Goal: Navigation & Orientation: Find specific page/section

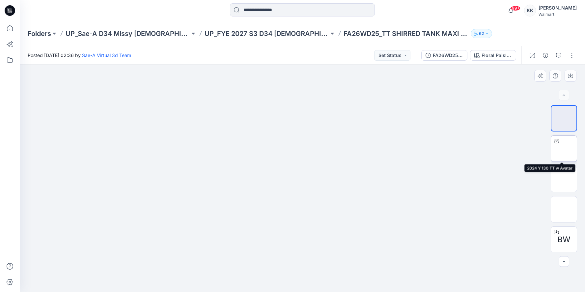
click at [564, 149] on img at bounding box center [564, 149] width 0 height 0
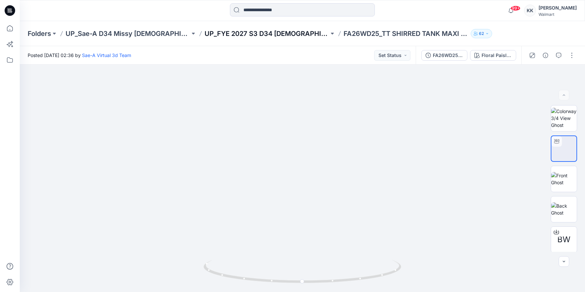
click at [265, 35] on p "UP_FYE 2027 S3 D34 [DEMOGRAPHIC_DATA] Dresses" at bounding box center [267, 33] width 125 height 9
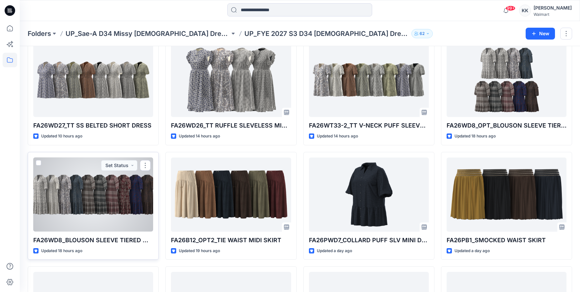
scroll to position [54, 0]
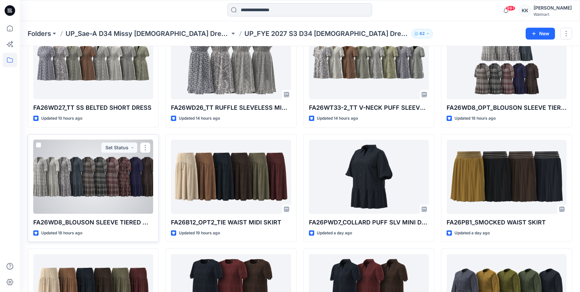
click at [116, 194] on div at bounding box center [93, 177] width 120 height 74
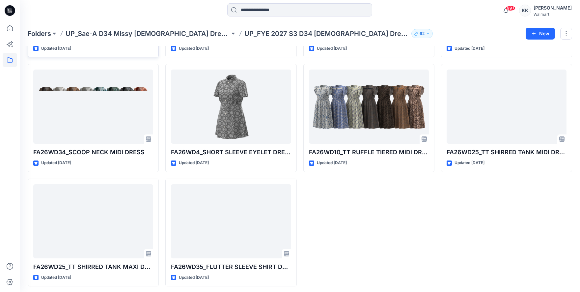
scroll to position [470, 0]
